Goal: Ask a question

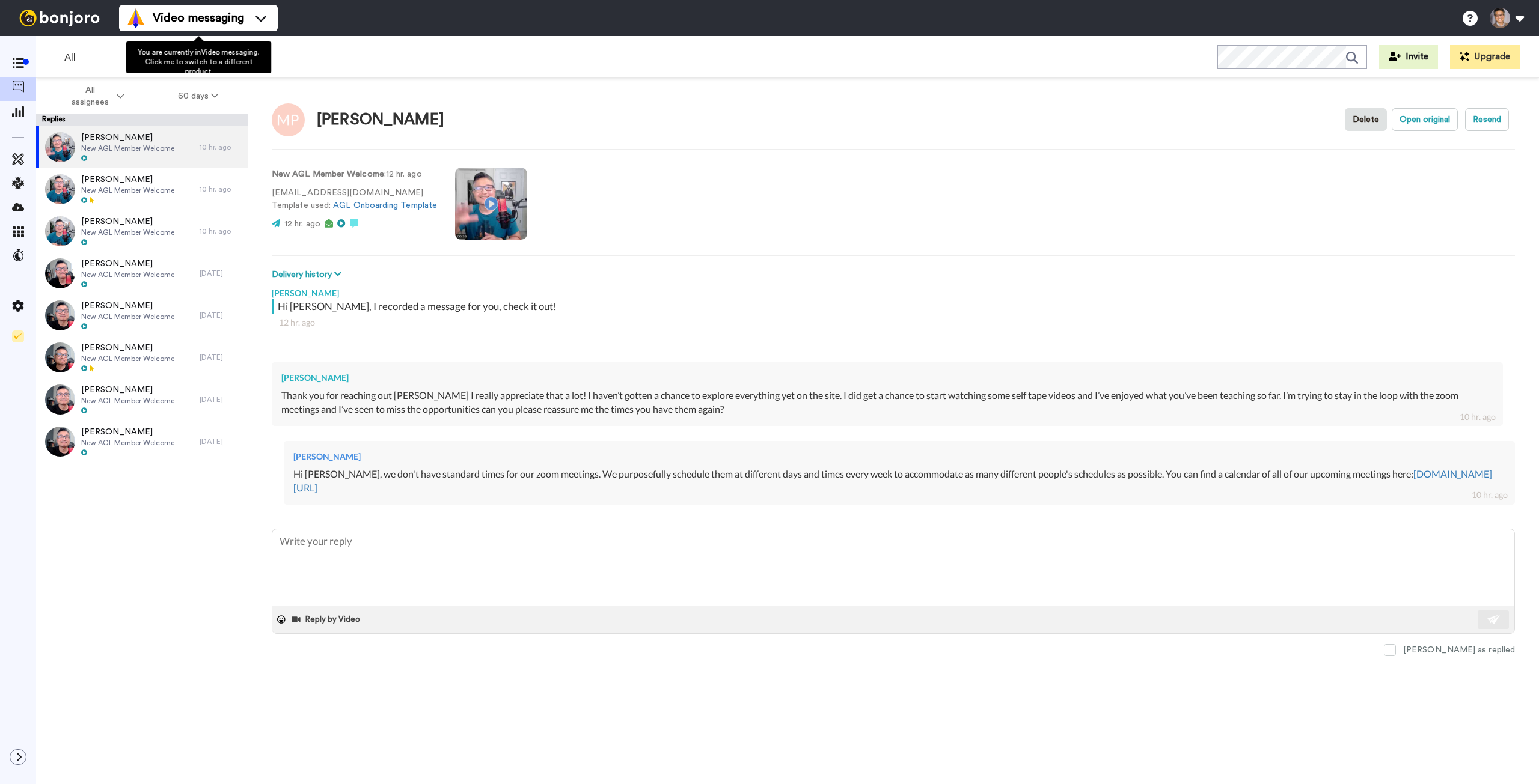
type textarea "x"
click at [13, 68] on icon at bounding box center [18, 63] width 12 height 11
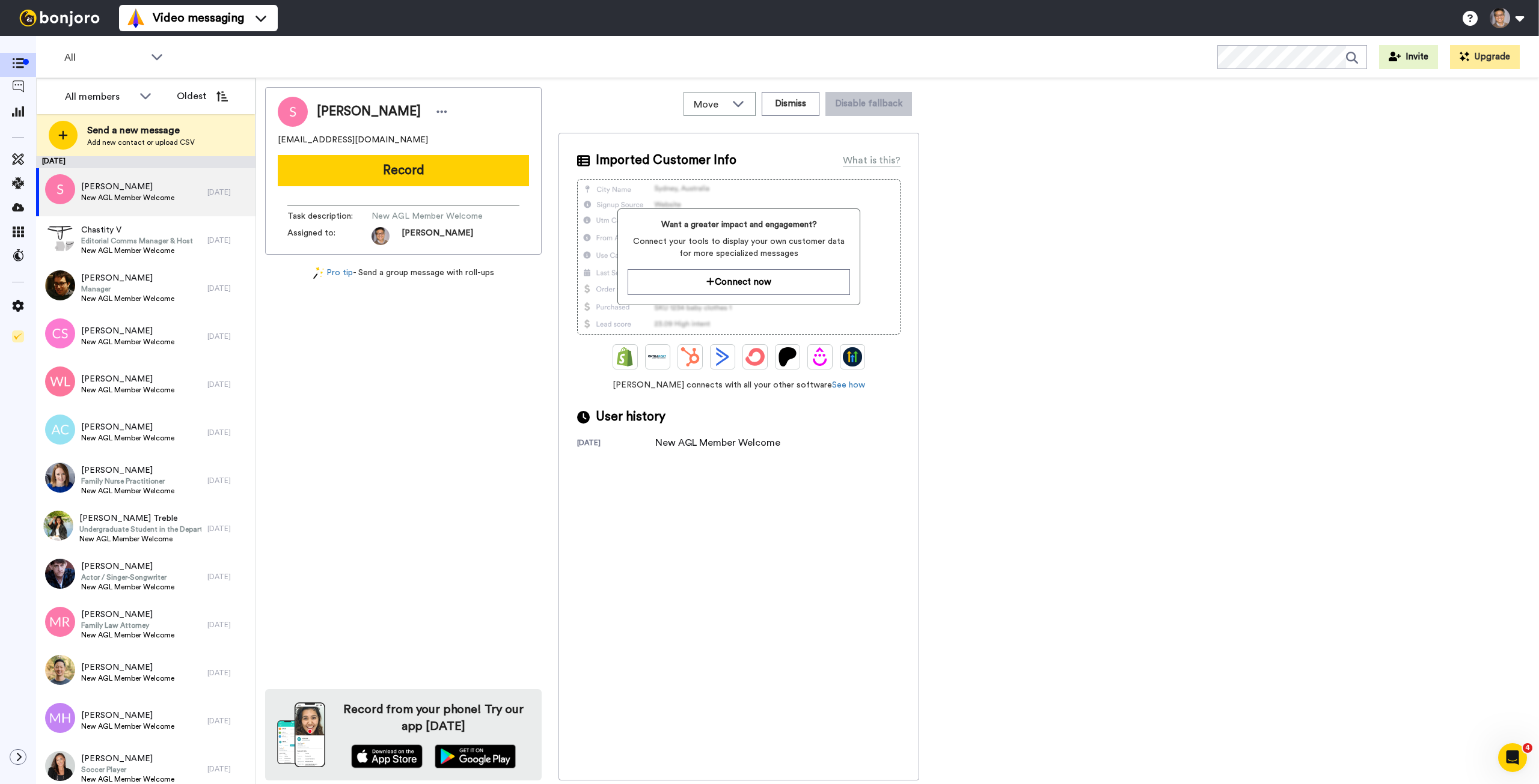
click at [1511, 756] on icon "Open Intercom Messenger" at bounding box center [1513, 758] width 20 height 20
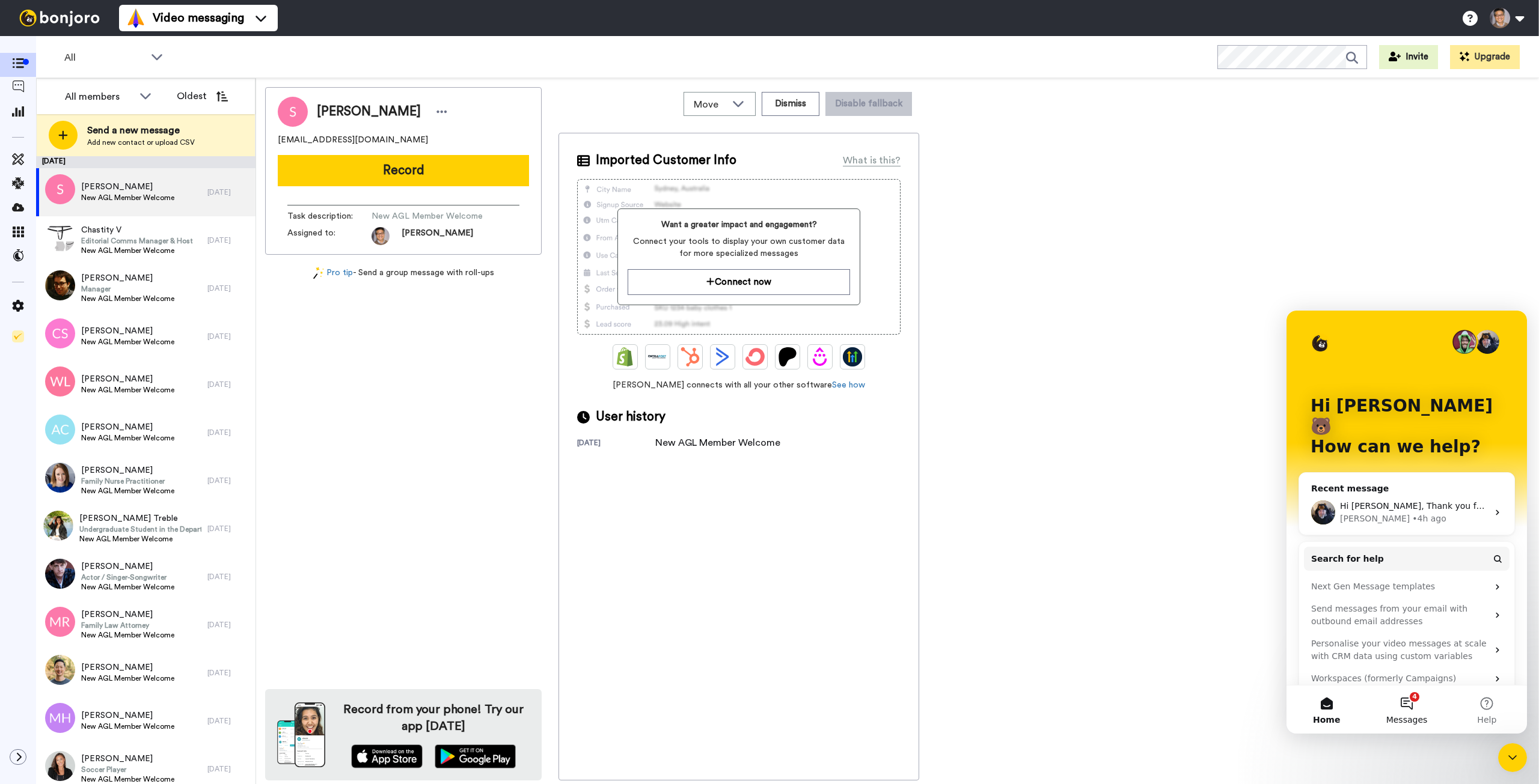
click at [1418, 707] on button "4 Messages" at bounding box center [1406, 709] width 80 height 48
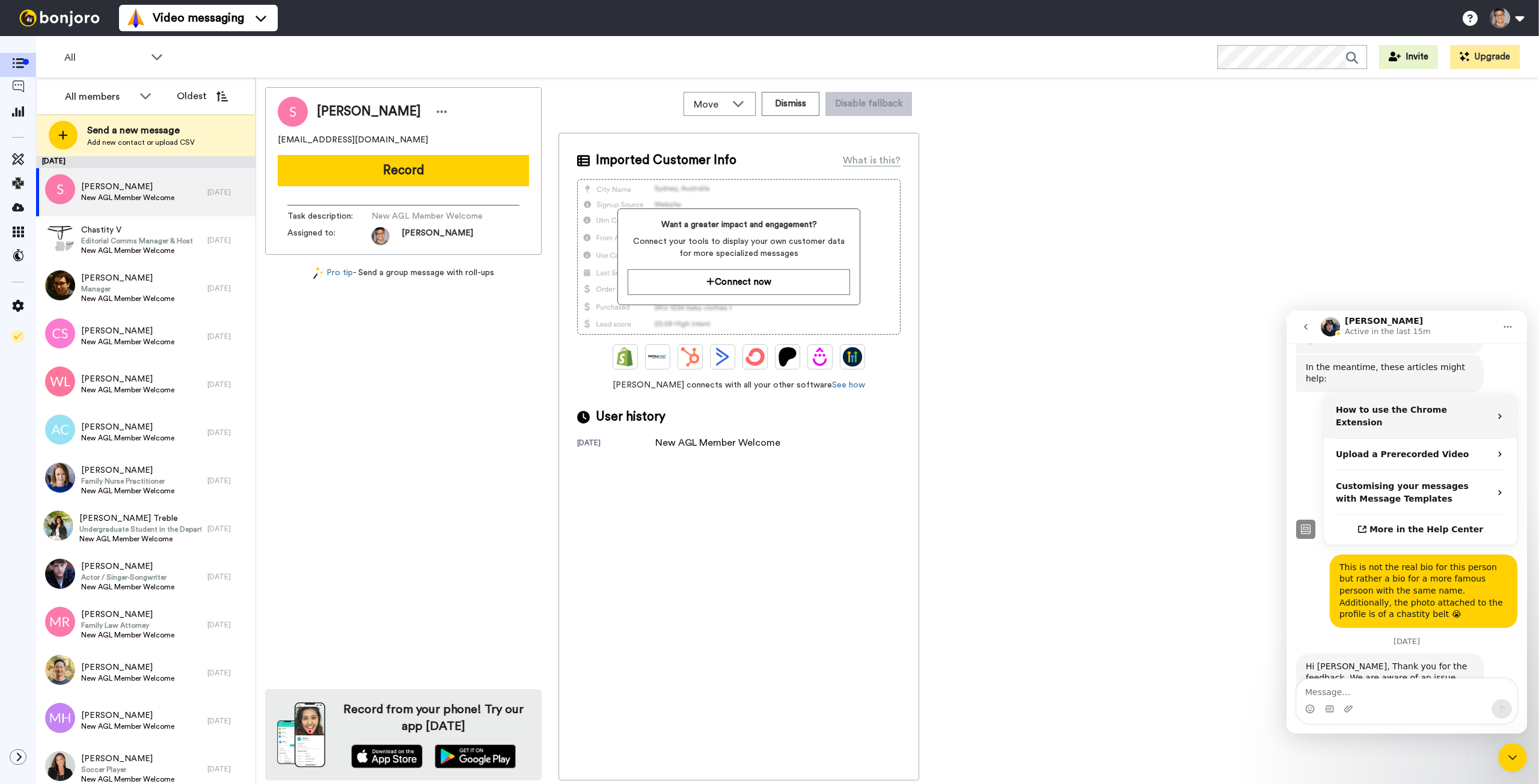
scroll to position [415, 0]
click at [1414, 695] on textarea "Message…" at bounding box center [1407, 689] width 220 height 20
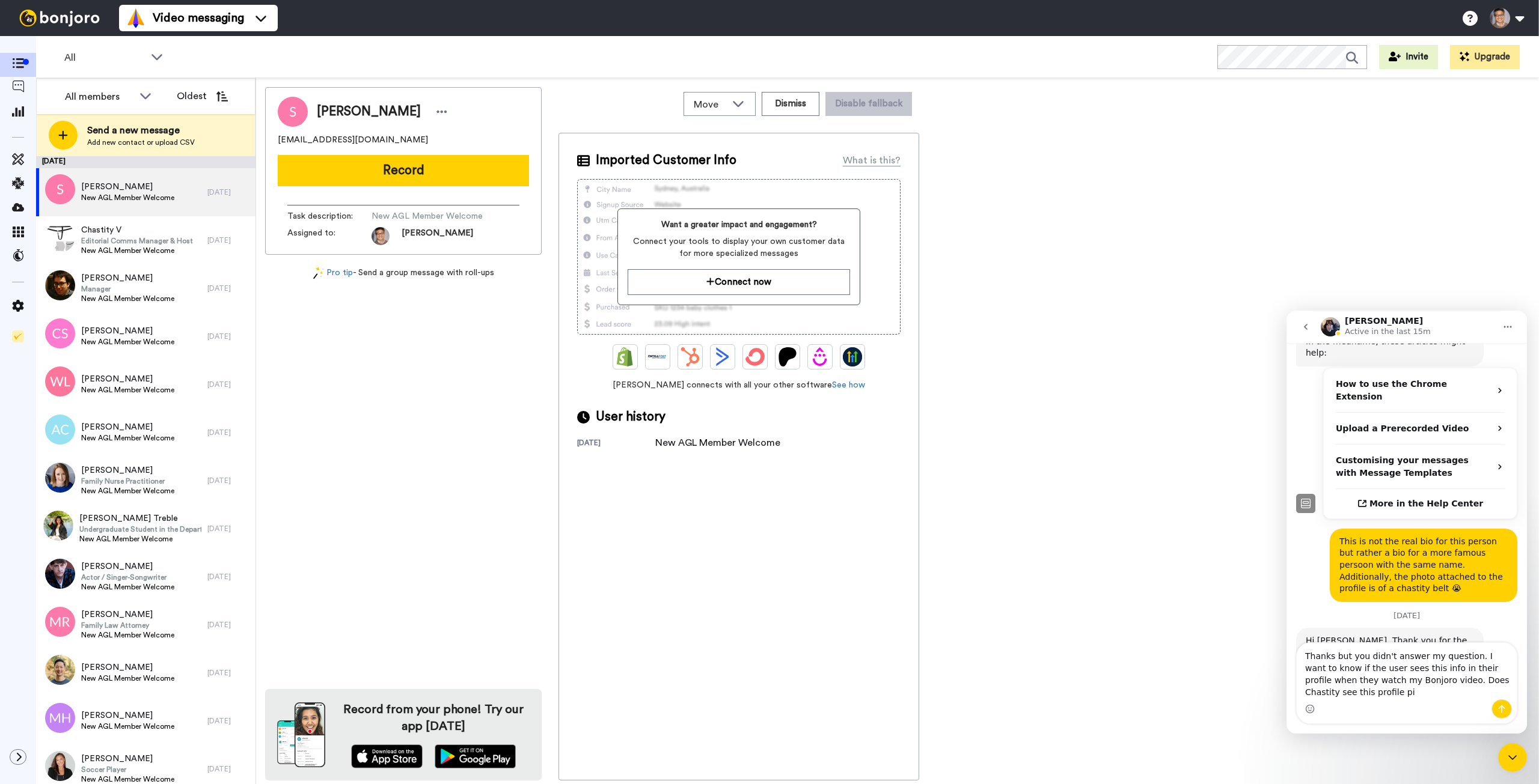
scroll to position [450, 0]
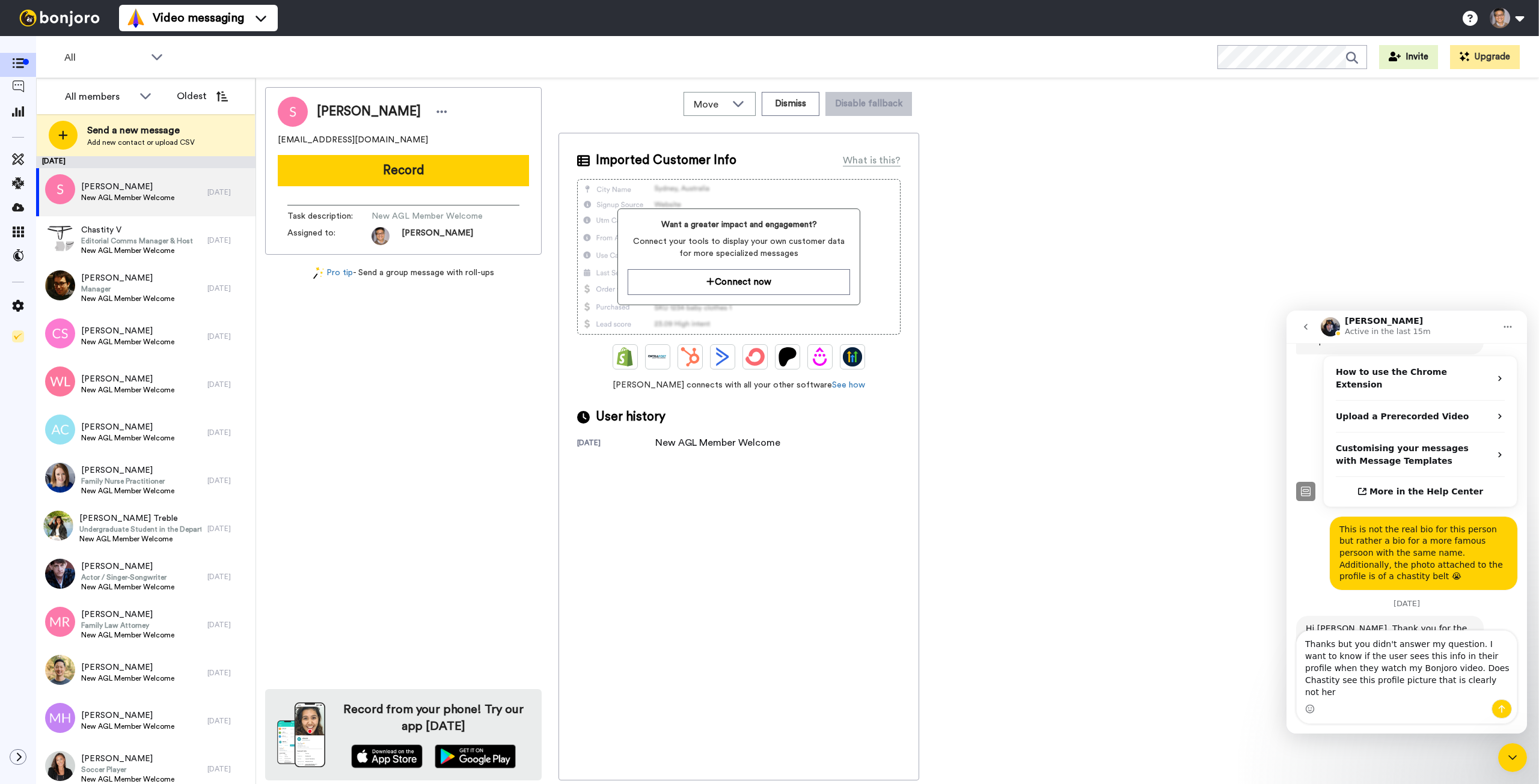
type textarea "Thanks but you didn't answer my question. I want to know if the user sees this …"
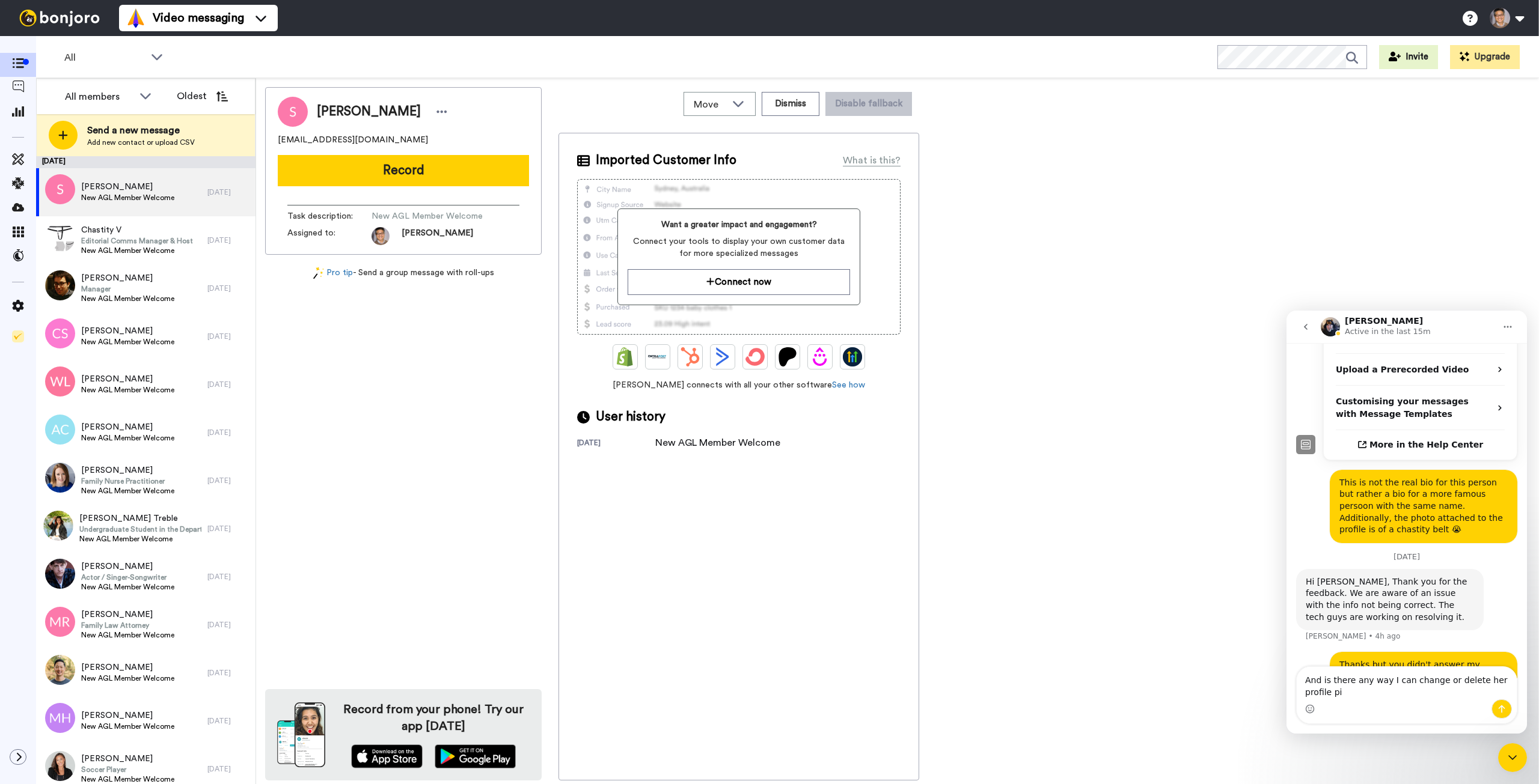
scroll to position [510, 0]
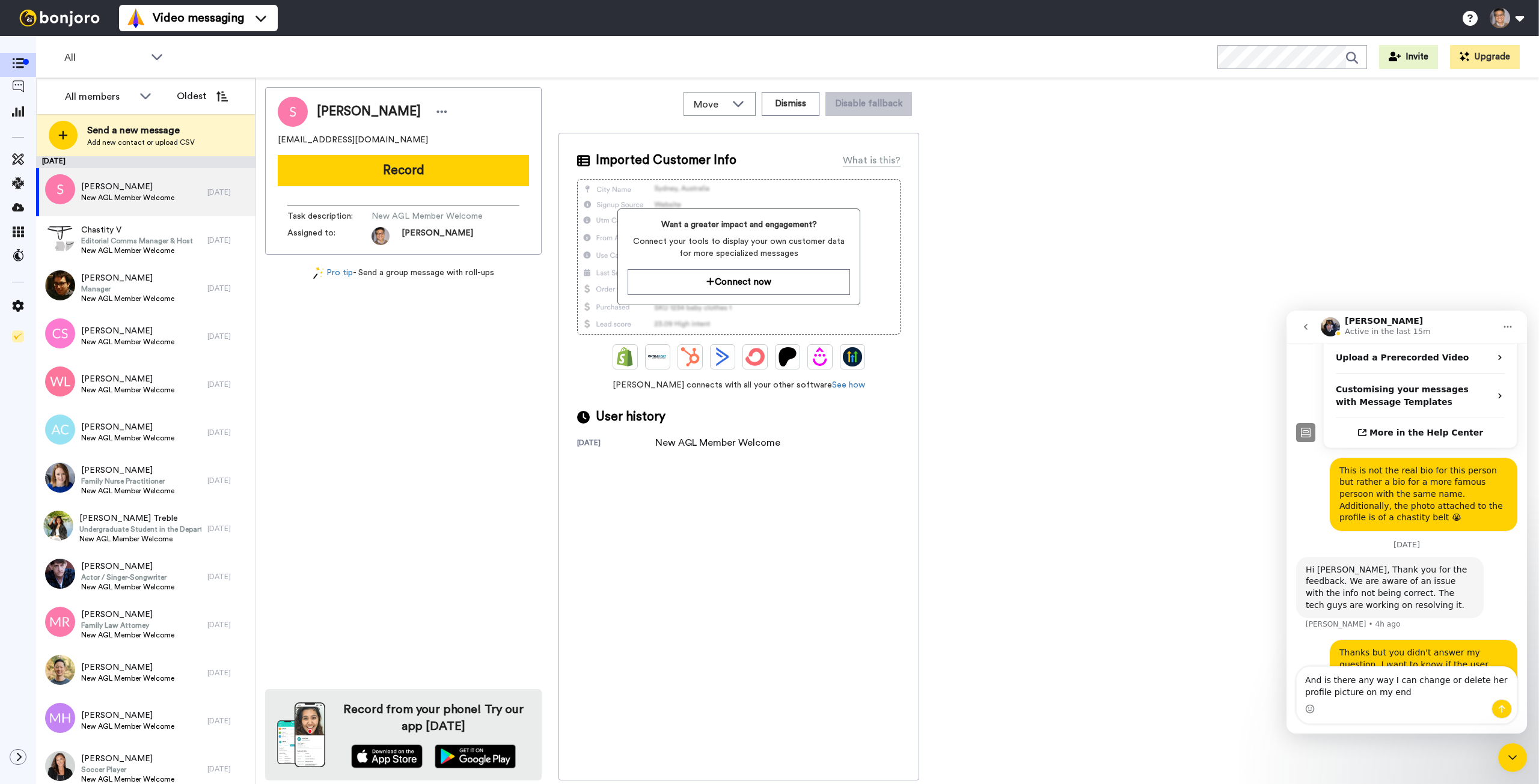
type textarea "And is there any way I can change or delete her profile picture on my end?"
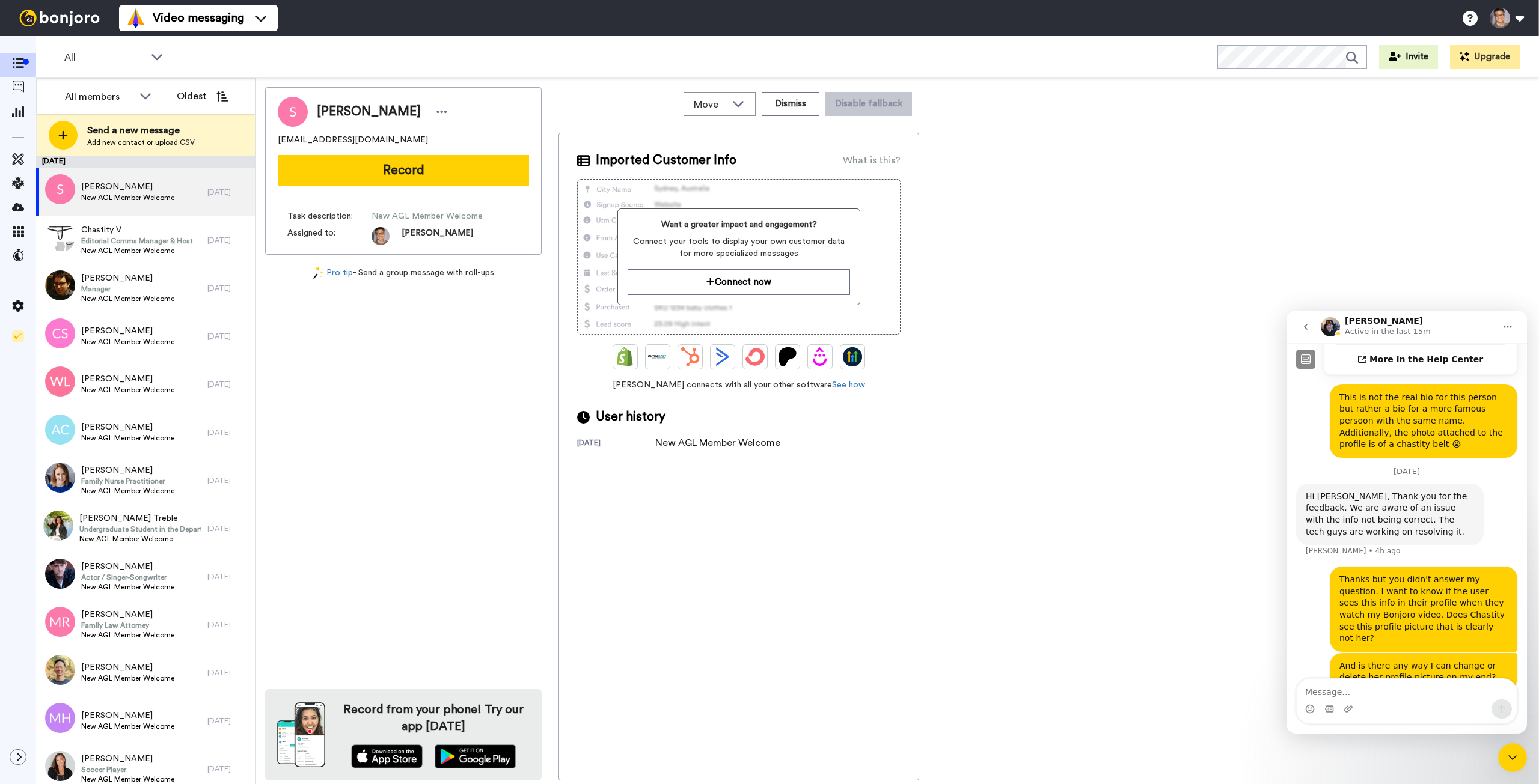
scroll to position [537, 0]
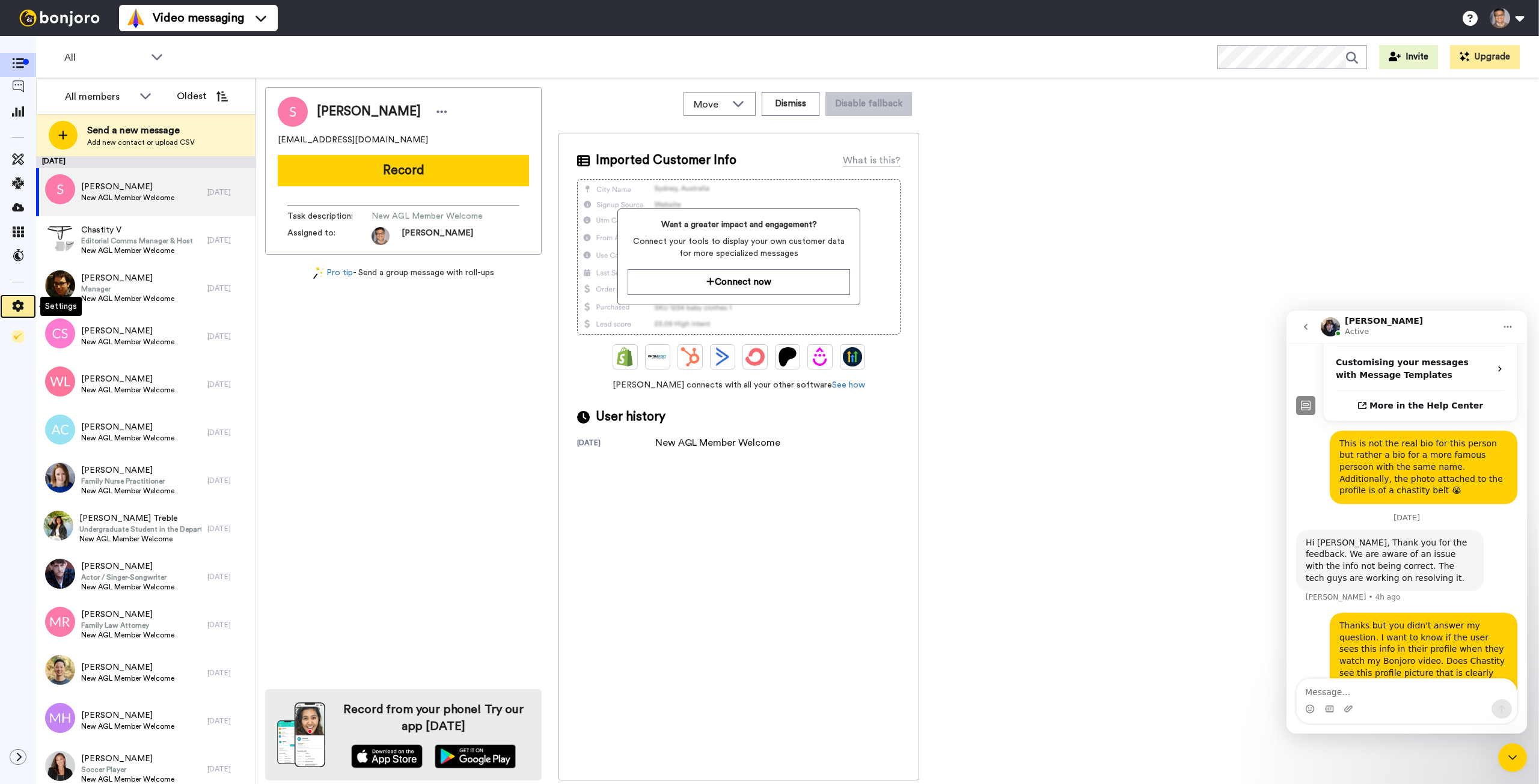
click at [23, 309] on icon at bounding box center [18, 306] width 12 height 12
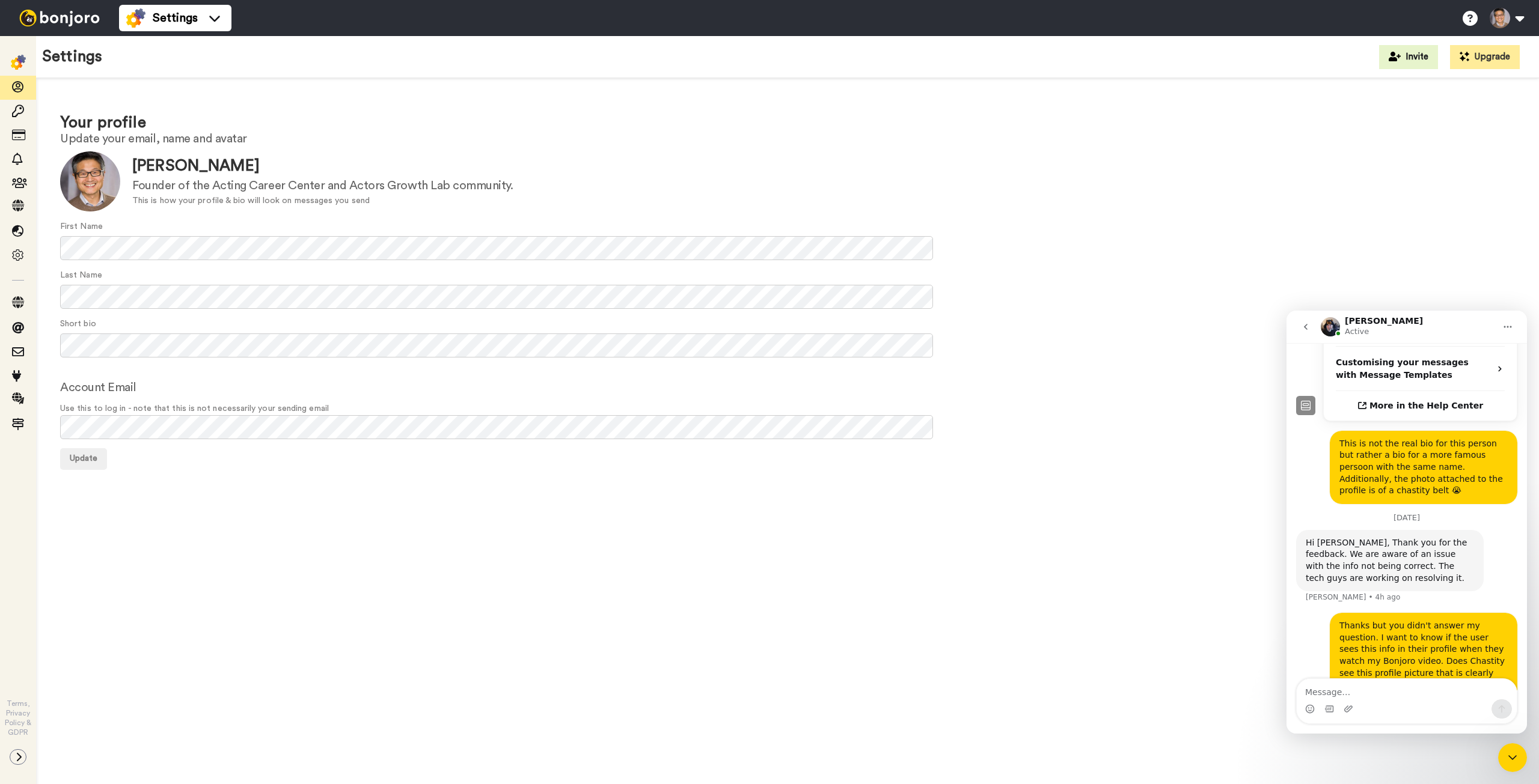
scroll to position [583, 0]
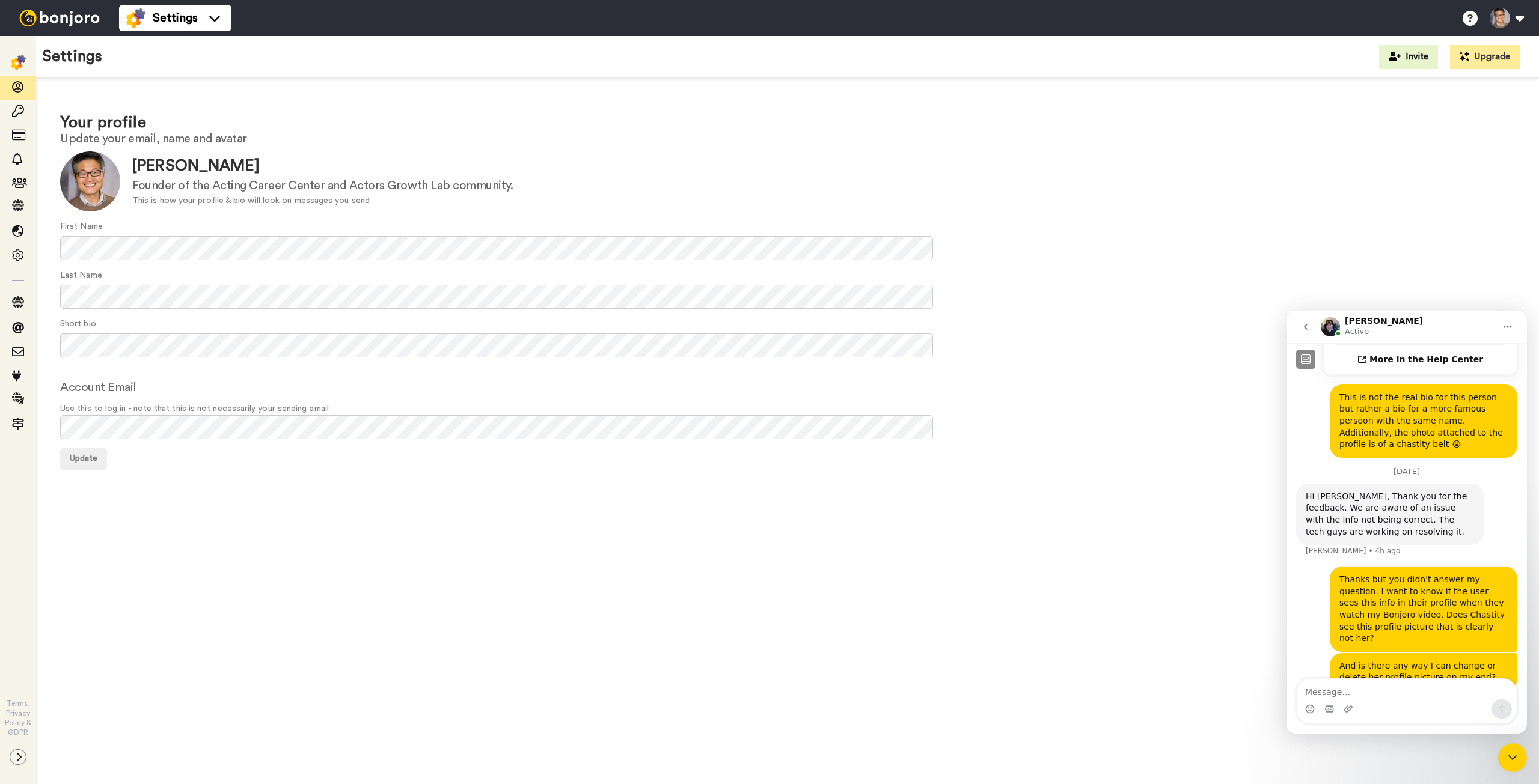
click at [26, 58] on div at bounding box center [18, 64] width 36 height 23
click at [21, 63] on img at bounding box center [18, 62] width 15 height 15
click at [17, 65] on img at bounding box center [18, 62] width 15 height 15
click at [20, 255] on icon at bounding box center [18, 255] width 12 height 12
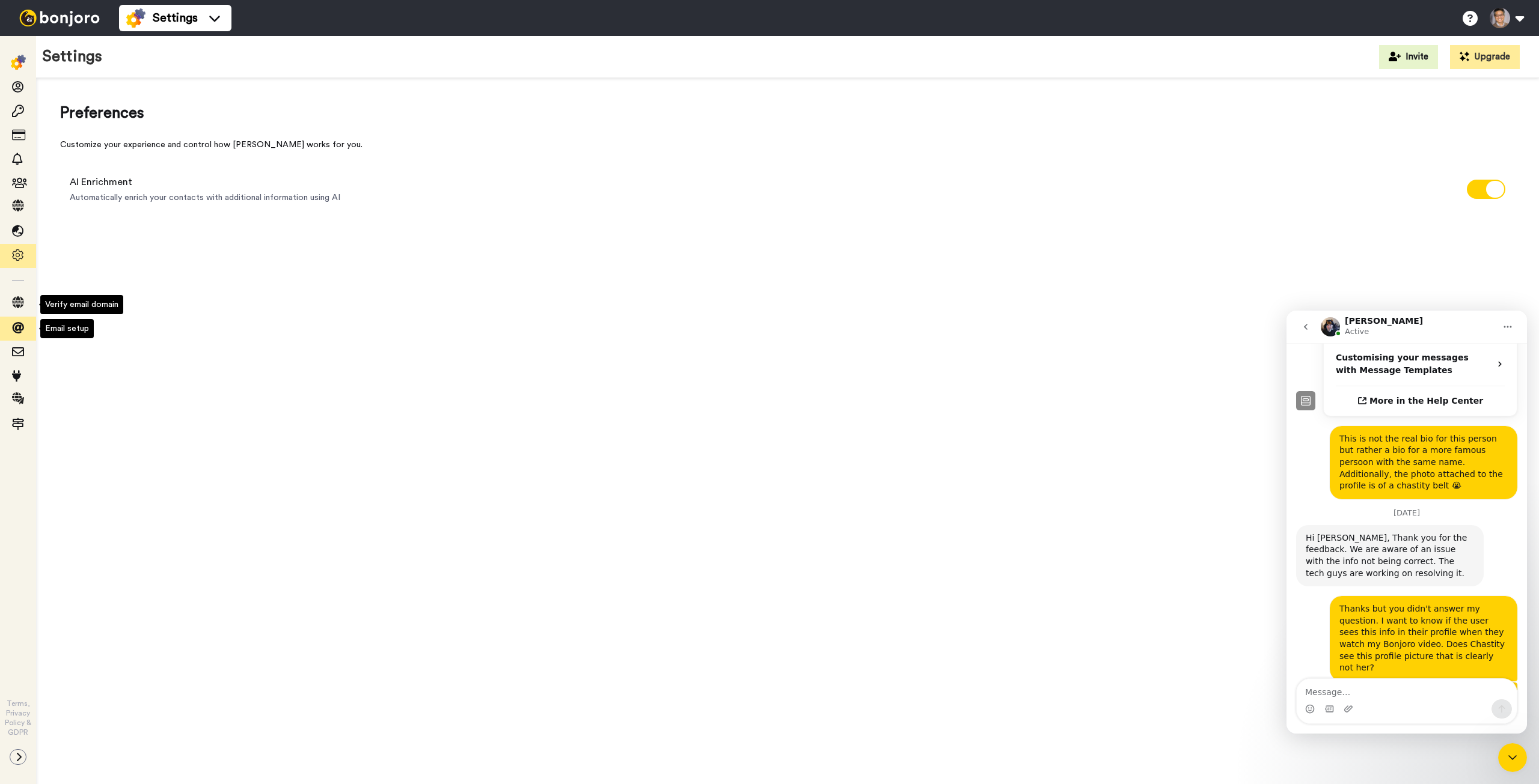
scroll to position [584, 0]
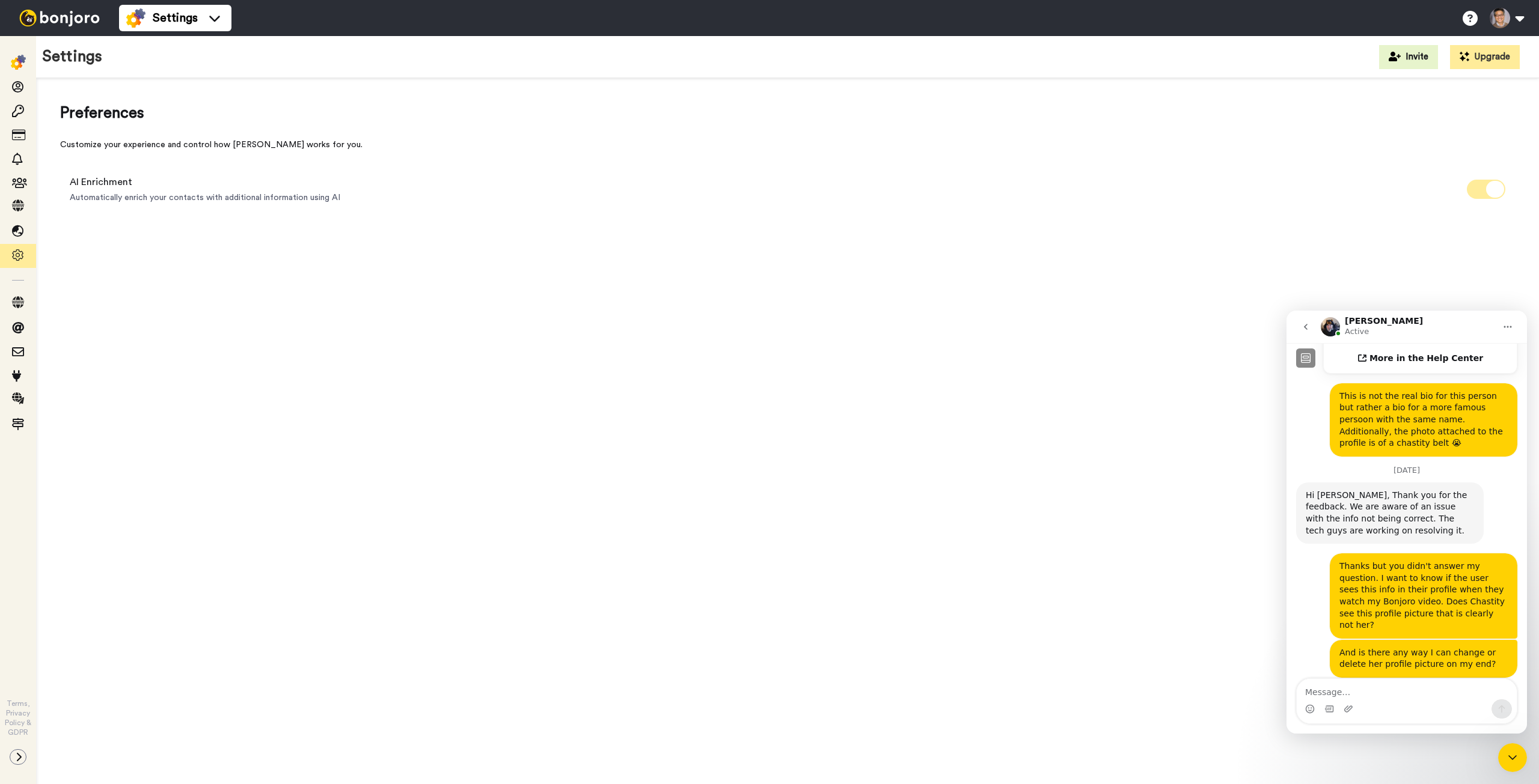
click at [1478, 189] on span at bounding box center [1486, 189] width 38 height 19
click at [23, 83] on icon at bounding box center [18, 87] width 12 height 12
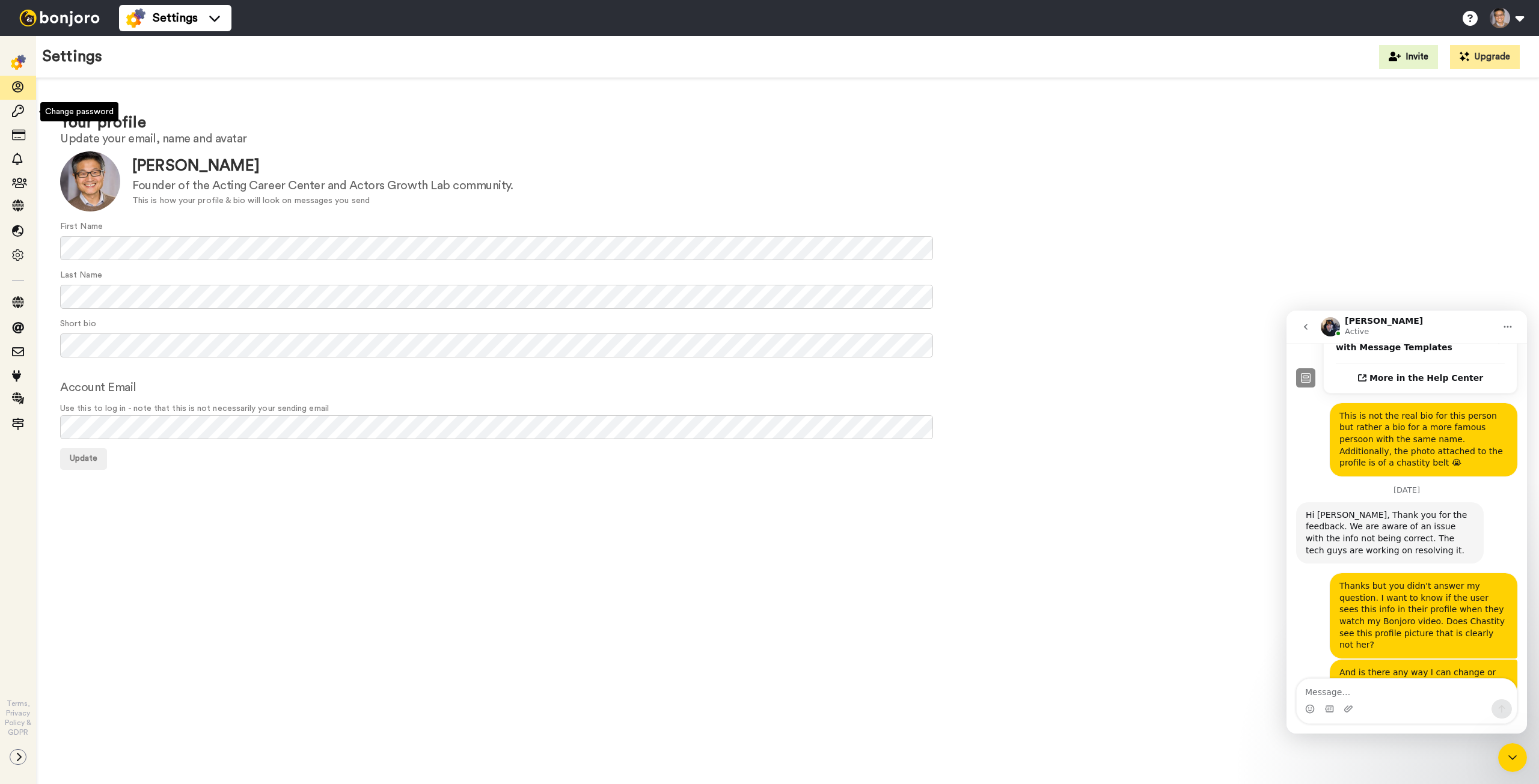
scroll to position [584, 0]
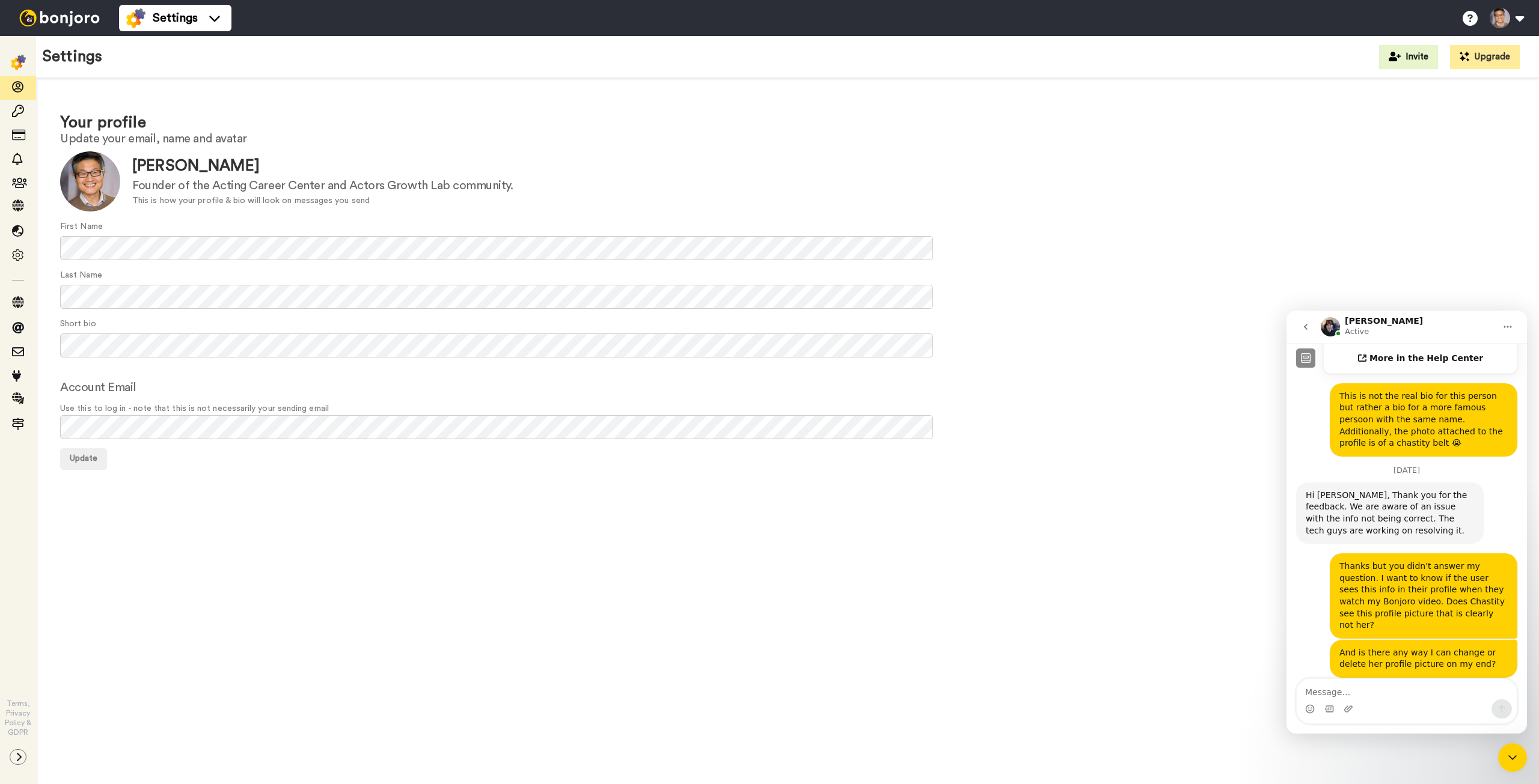
click at [1387, 697] on textarea "Message…" at bounding box center [1407, 689] width 220 height 20
click at [1385, 689] on textarea "Message…" at bounding box center [1407, 689] width 220 height 20
click at [52, 15] on img at bounding box center [59, 18] width 90 height 17
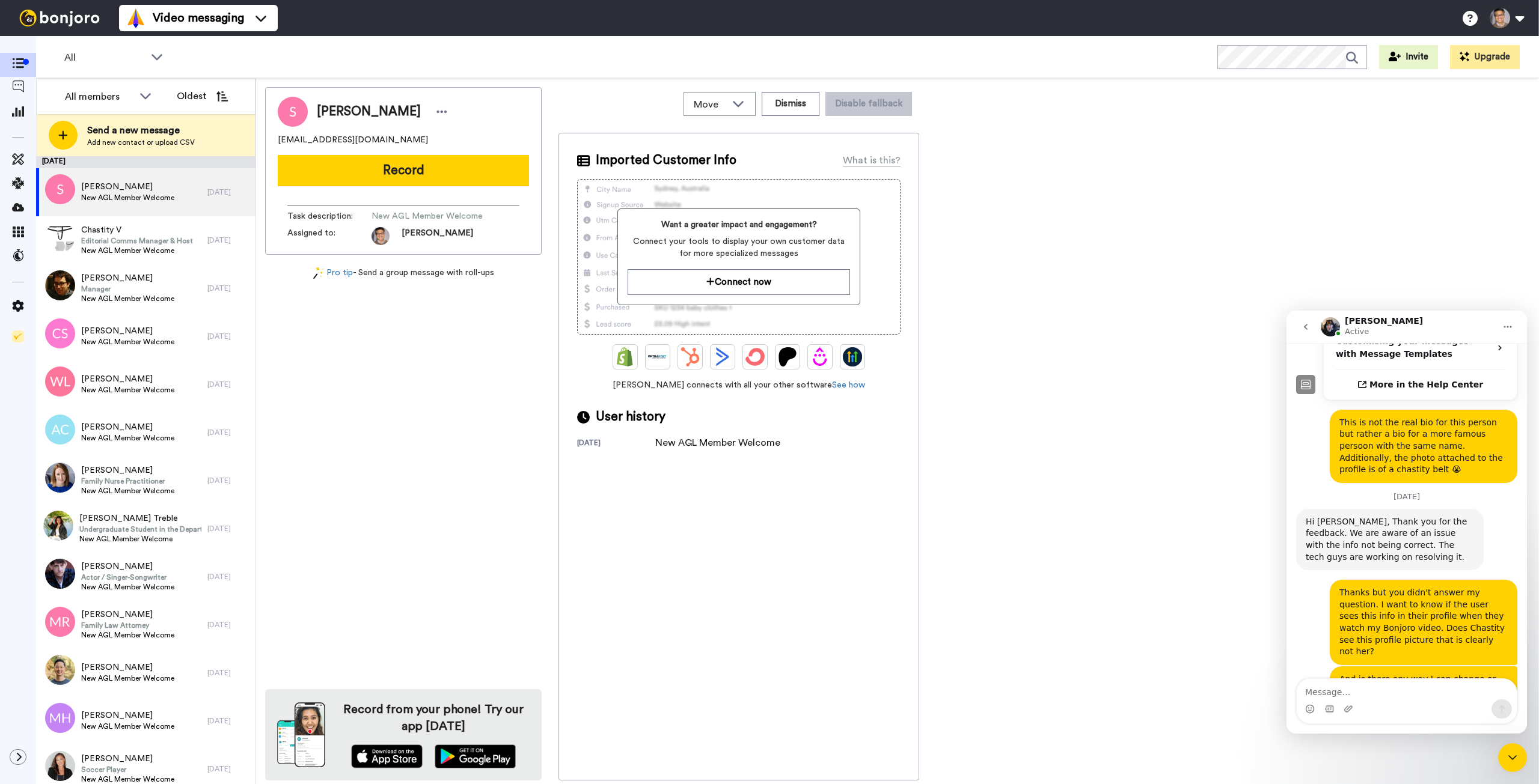
scroll to position [584, 0]
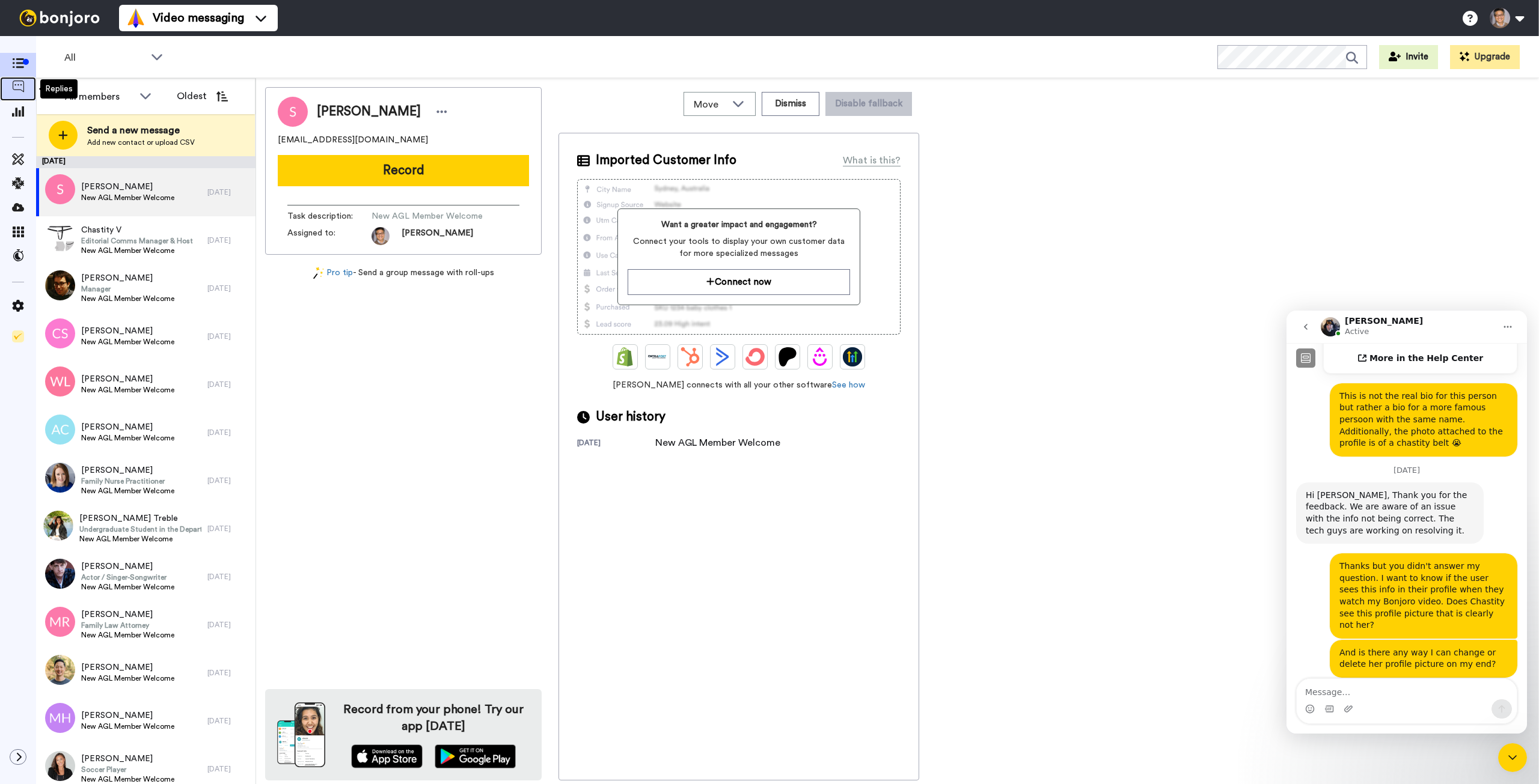
click at [25, 91] on span at bounding box center [18, 89] width 36 height 12
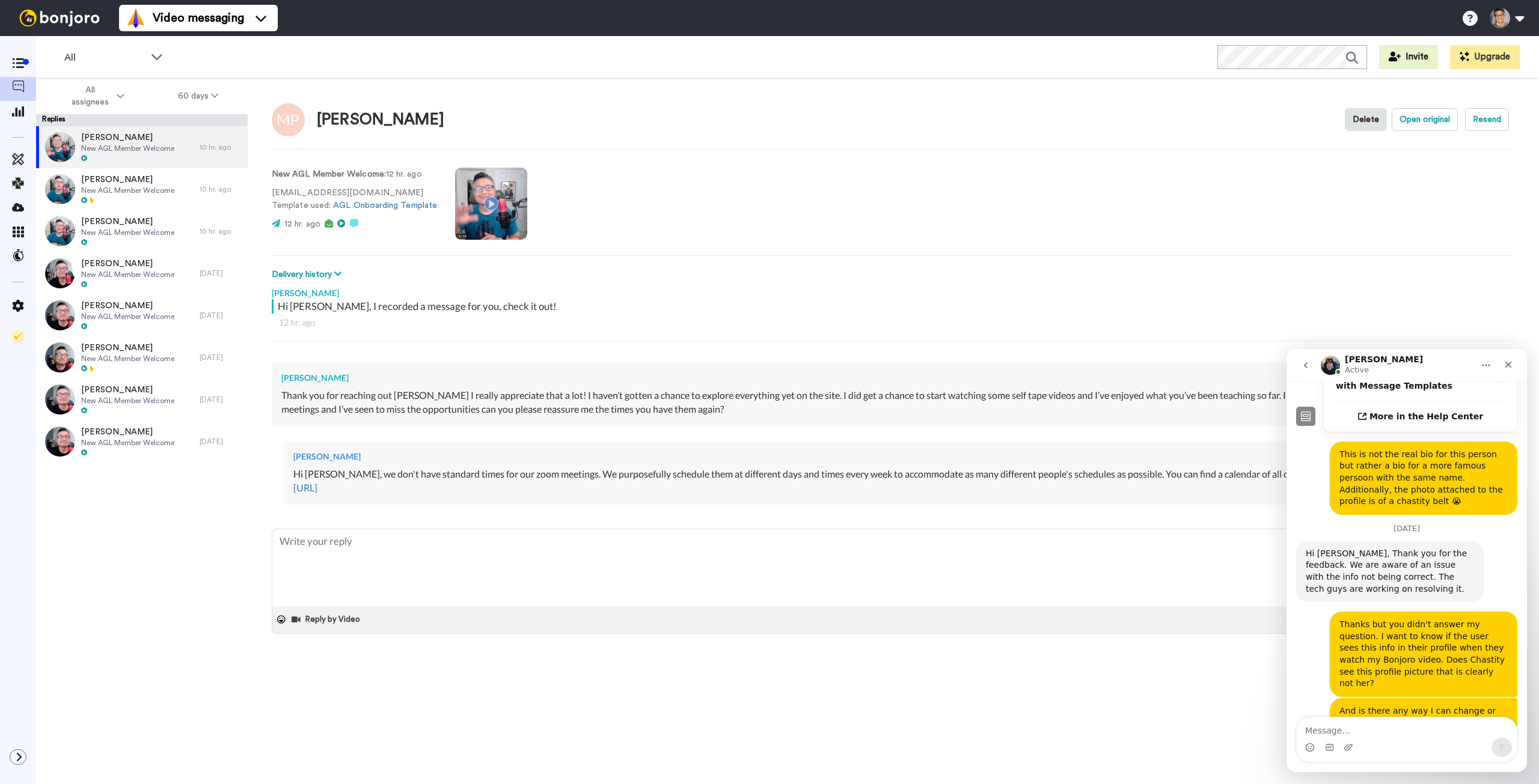
scroll to position [584, 0]
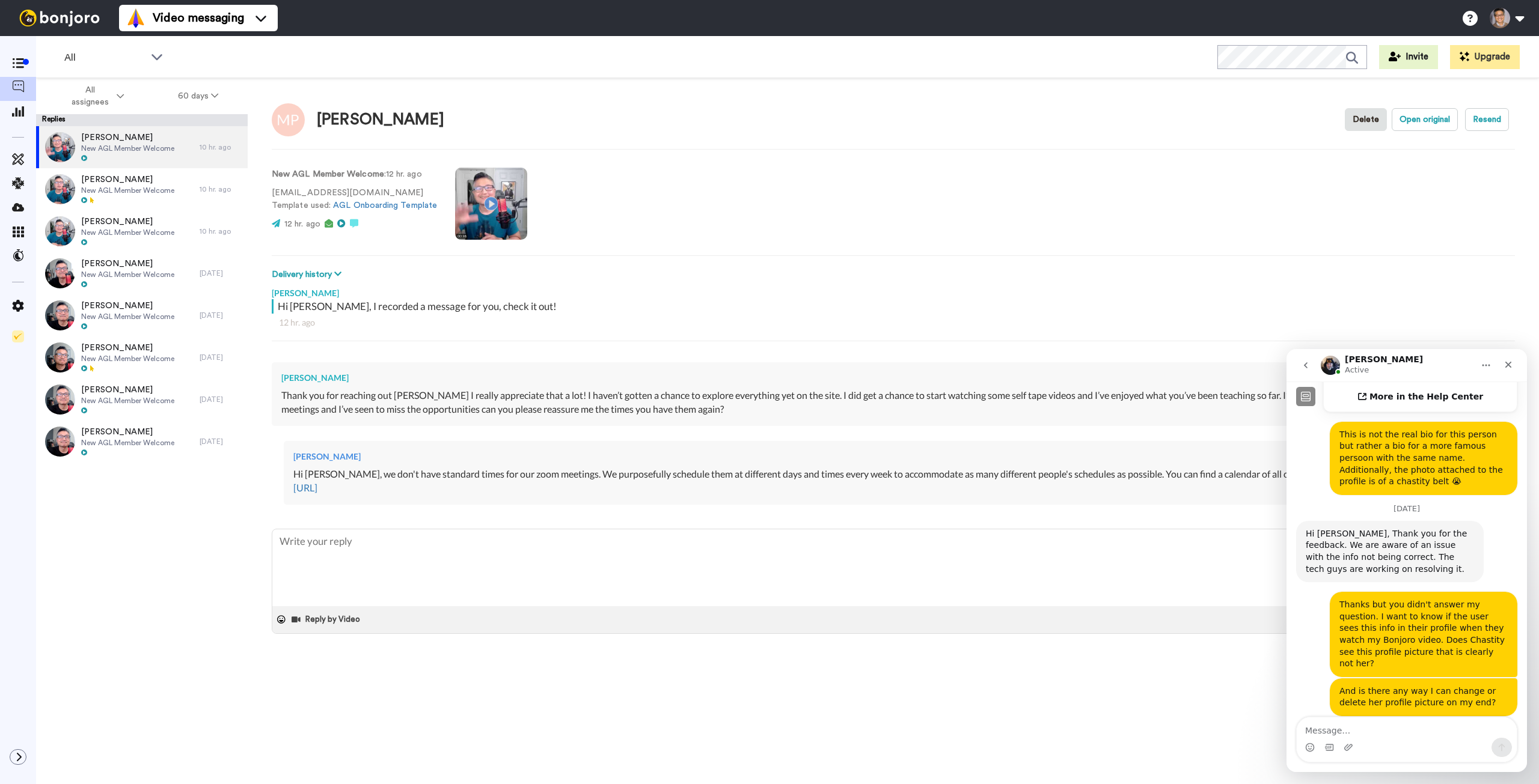
click at [1346, 727] on textarea "Message…" at bounding box center [1407, 727] width 220 height 20
type textarea "Ok thank you!"
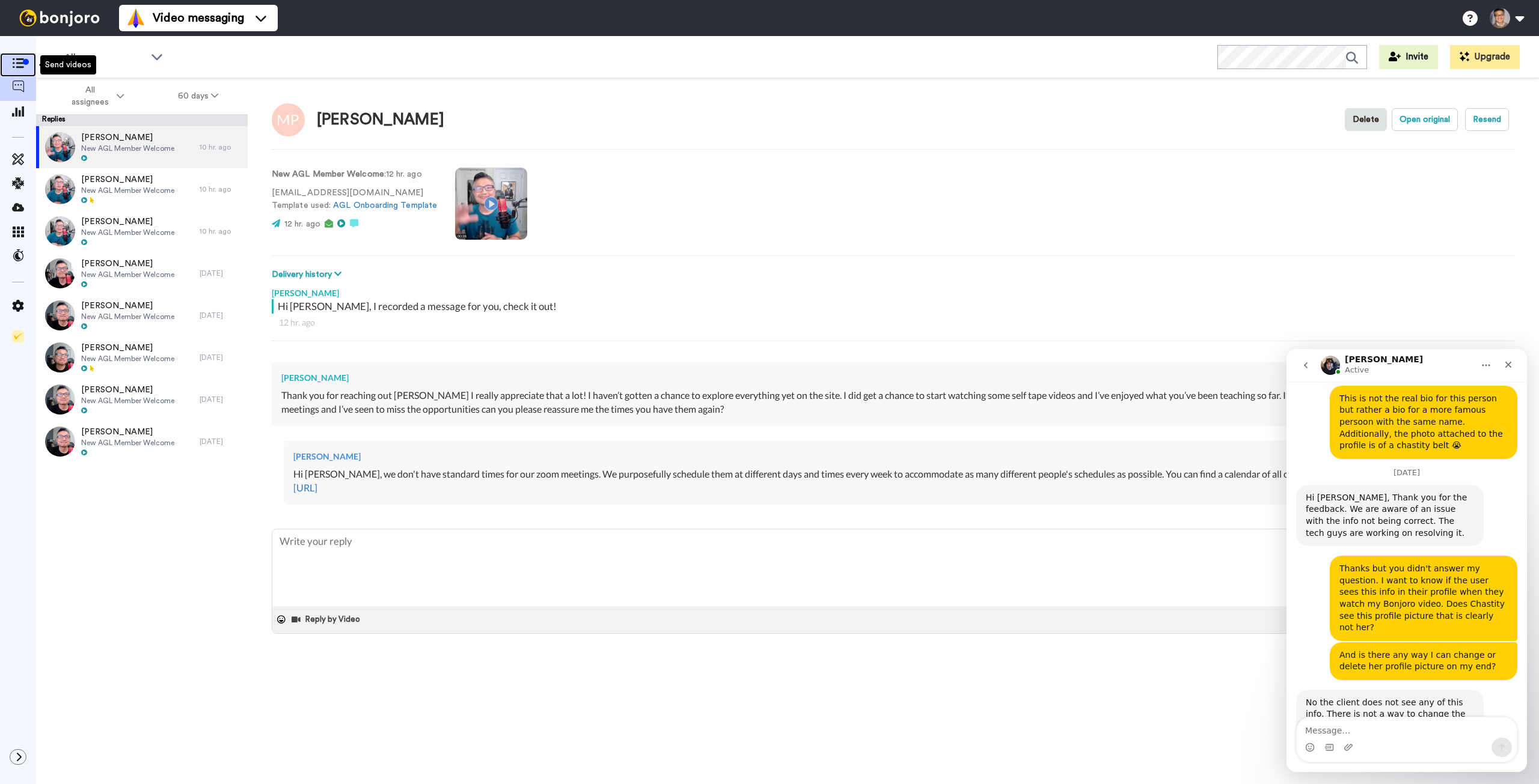
click at [15, 67] on icon at bounding box center [18, 63] width 12 height 11
type textarea "x"
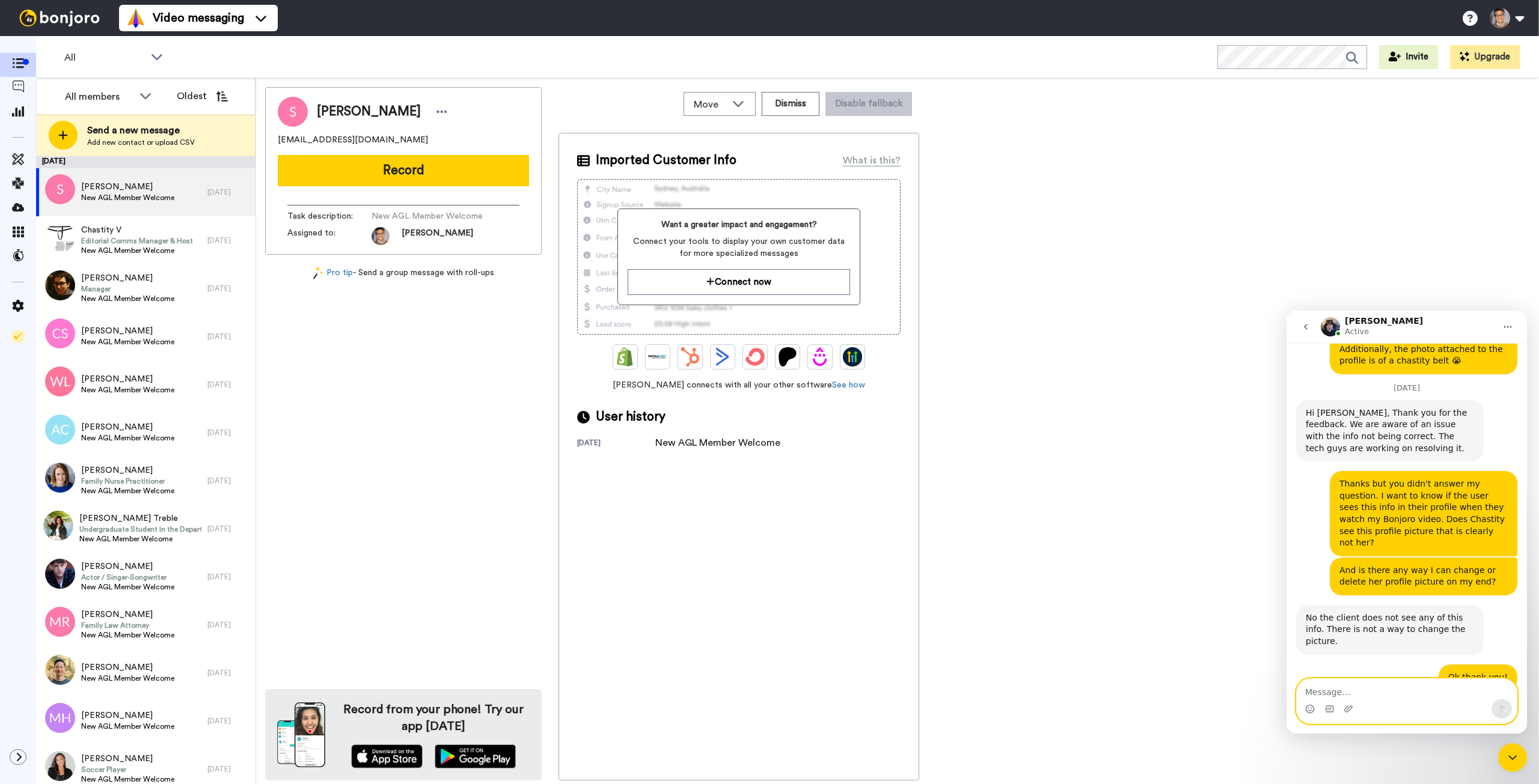
scroll to position [691, 0]
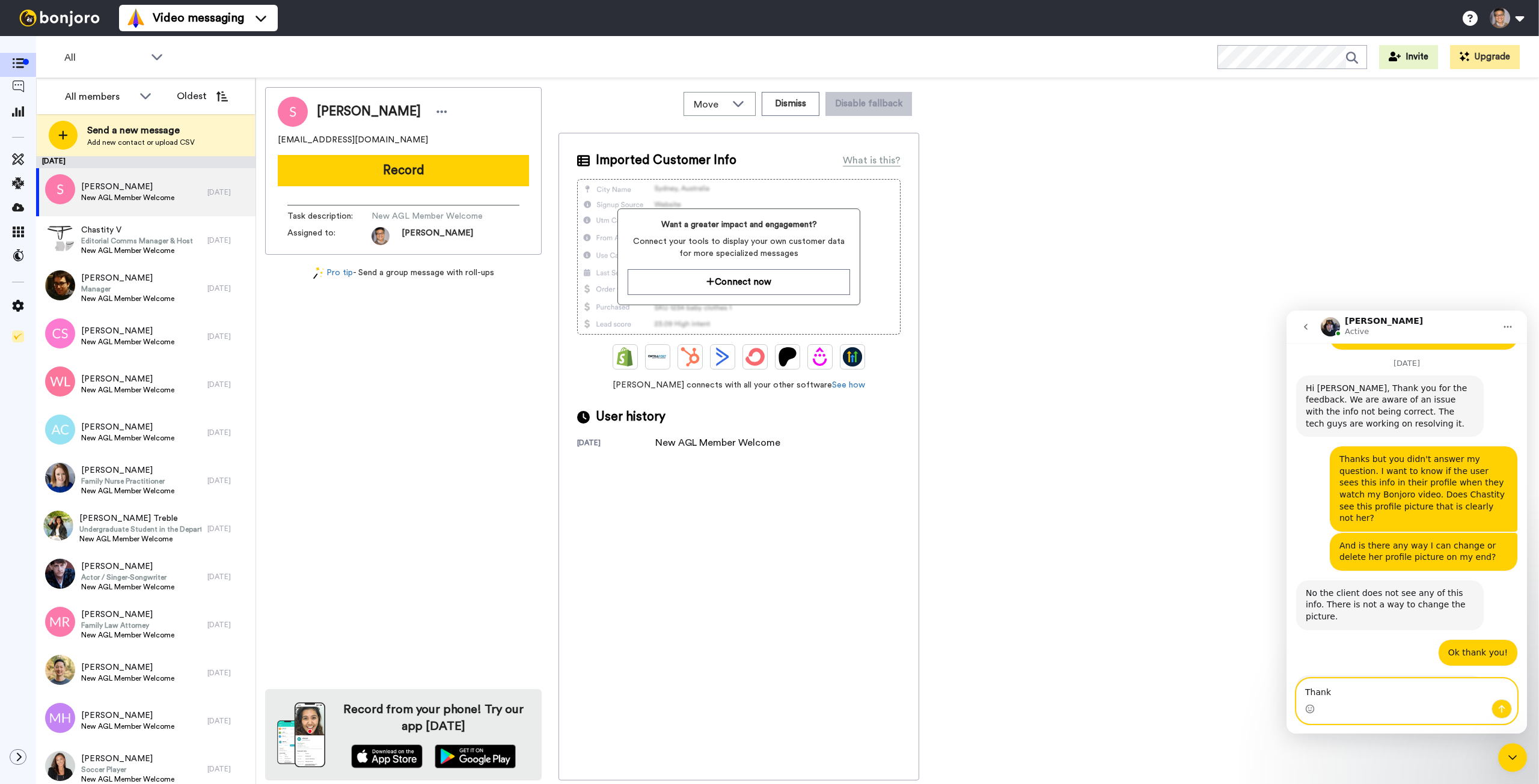
type textarea "Thanks"
